Goal: Task Accomplishment & Management: Use online tool/utility

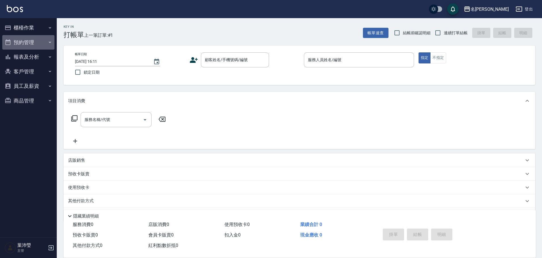
click at [23, 35] on button "預約管理" at bounding box center [28, 42] width 52 height 15
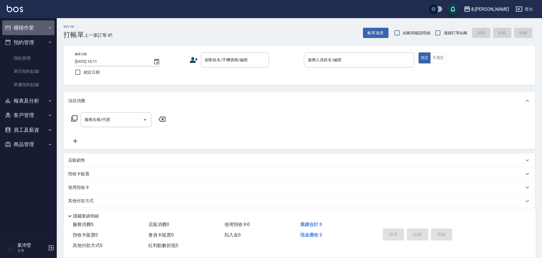
click at [37, 30] on button "櫃檯作業" at bounding box center [28, 27] width 52 height 15
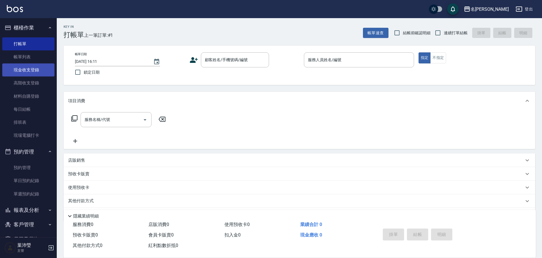
click at [31, 75] on link "現金收支登錄" at bounding box center [28, 70] width 52 height 13
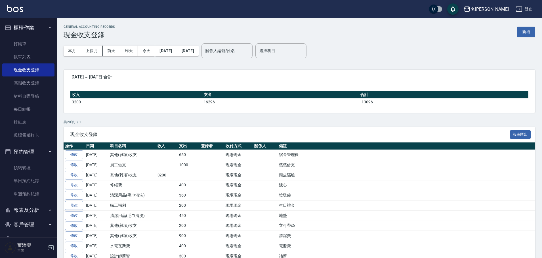
click at [525, 32] on button "新增" at bounding box center [526, 32] width 18 height 10
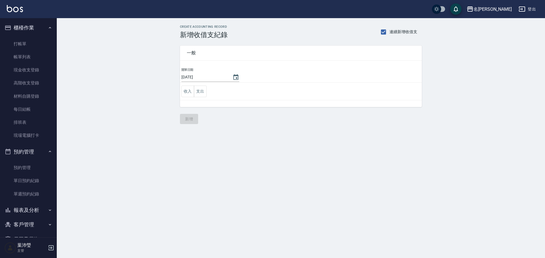
click at [200, 85] on td "收入 支出" at bounding box center [301, 92] width 242 height 18
click at [200, 89] on button "支出" at bounding box center [200, 92] width 13 height 12
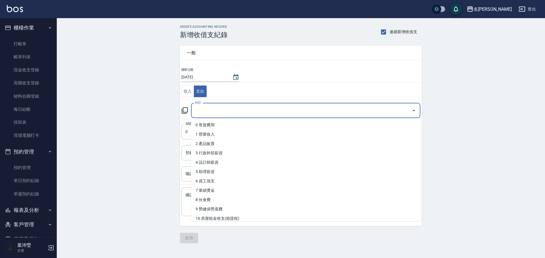
click at [249, 107] on input "科目" at bounding box center [301, 111] width 216 height 10
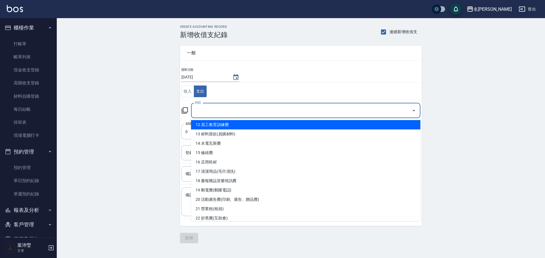
scroll to position [113, 0]
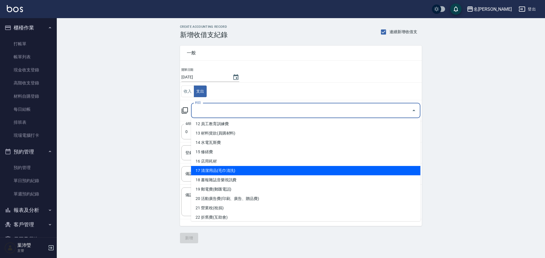
click at [265, 169] on li "17 清潔用品(毛巾清洗)" at bounding box center [305, 170] width 229 height 9
type input "17 清潔用品(毛巾清洗)"
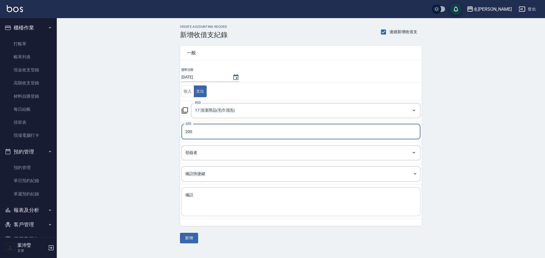
type input "200"
click at [214, 193] on textarea "備註" at bounding box center [300, 202] width 231 height 19
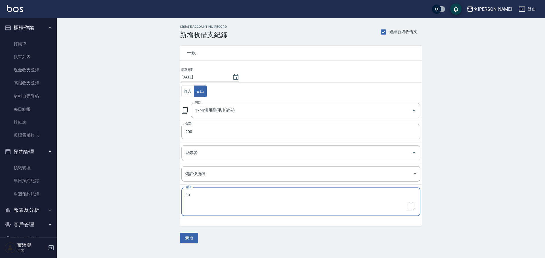
type textarea "2"
type textarea "地墊"
click at [185, 238] on button "新增" at bounding box center [189, 238] width 18 height 10
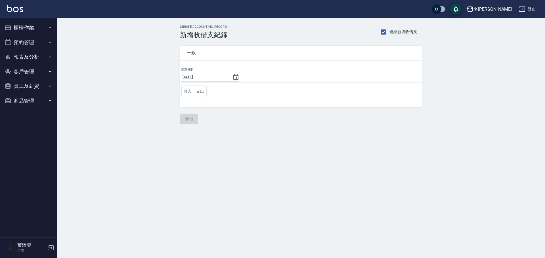
click at [33, 24] on button "櫃檯作業" at bounding box center [28, 27] width 52 height 15
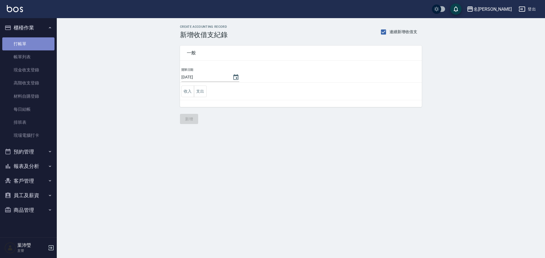
click at [33, 42] on link "打帳單" at bounding box center [28, 43] width 52 height 13
